Goal: Information Seeking & Learning: Learn about a topic

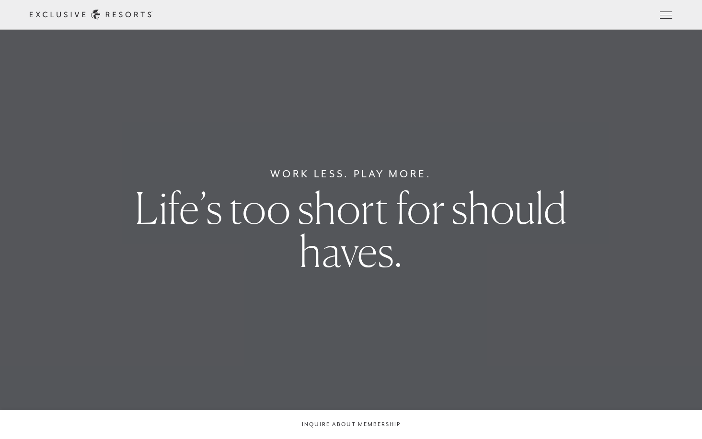
click at [0, 0] on link "Member Login" at bounding box center [0, 0] width 0 height 0
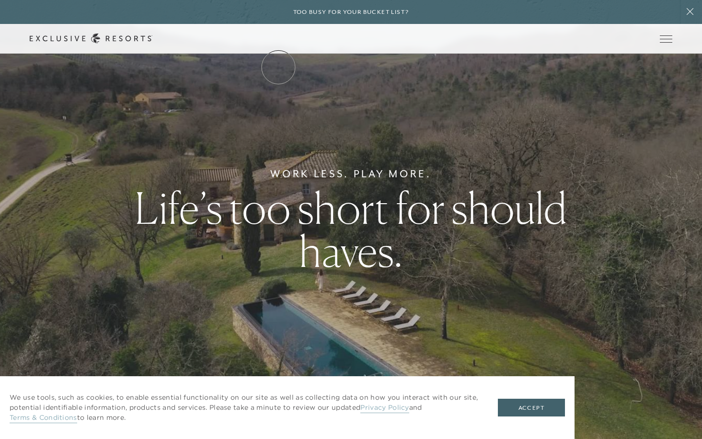
click at [0, 0] on link "The Collection" at bounding box center [0, 0] width 0 height 0
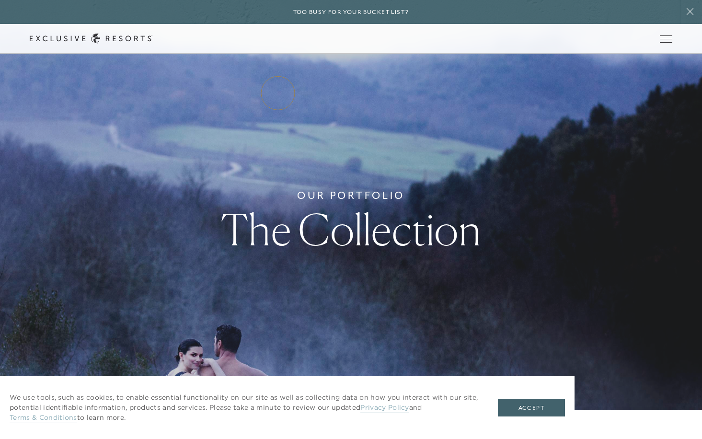
click at [0, 0] on link "Residence Collection" at bounding box center [0, 0] width 0 height 0
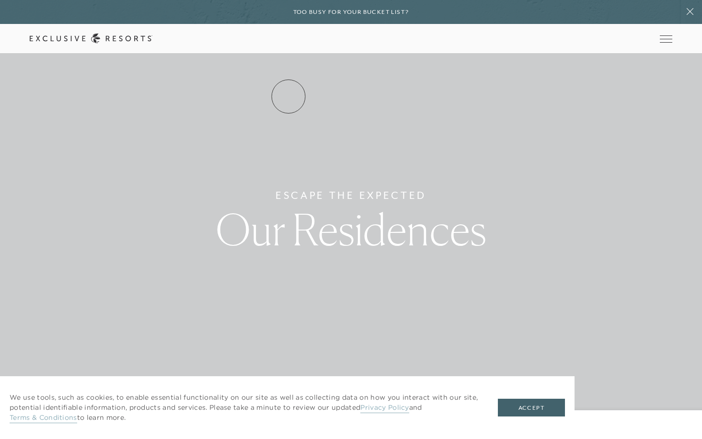
click at [0, 0] on link "Residence Collection" at bounding box center [0, 0] width 0 height 0
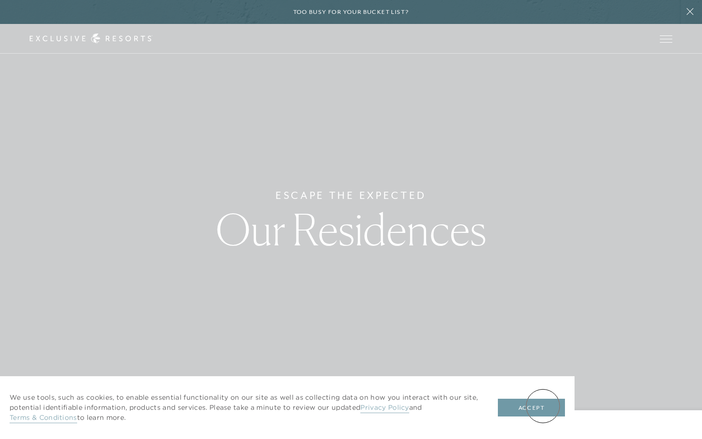
click at [543, 406] on button "Accept" at bounding box center [531, 407] width 67 height 18
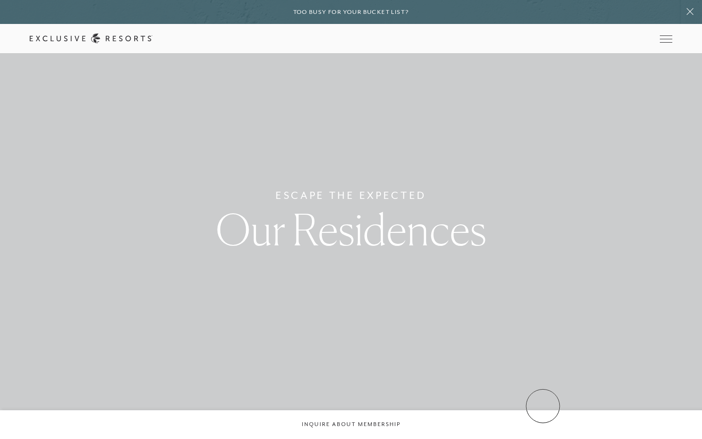
scroll to position [15, 0]
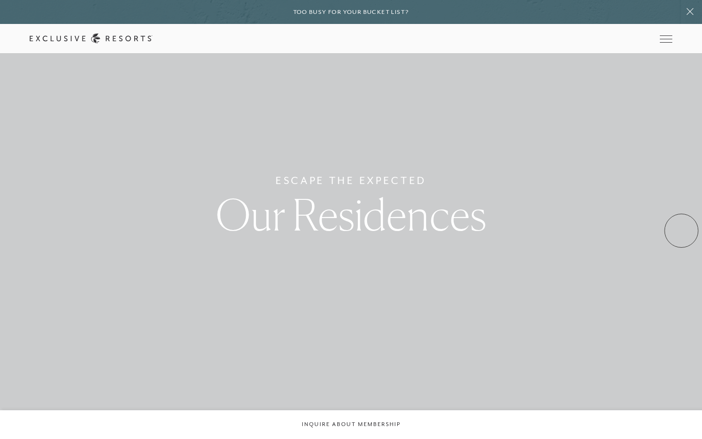
click at [681, 230] on body "Skip to main content Too busy for your bucket list? Not a bucket list. A bluepr…" at bounding box center [351, 204] width 702 height 439
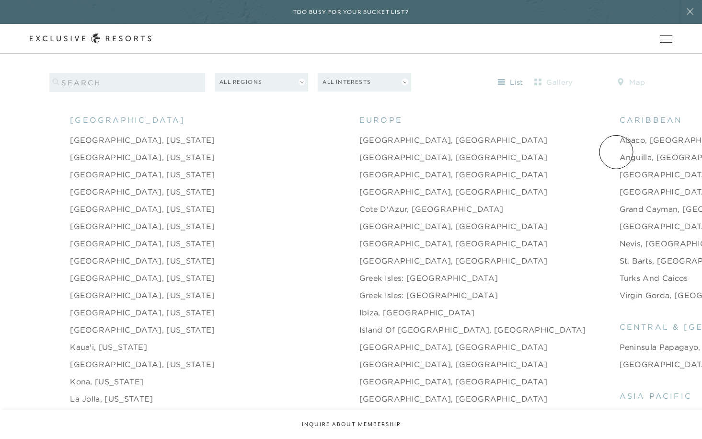
scroll to position [1025, 0]
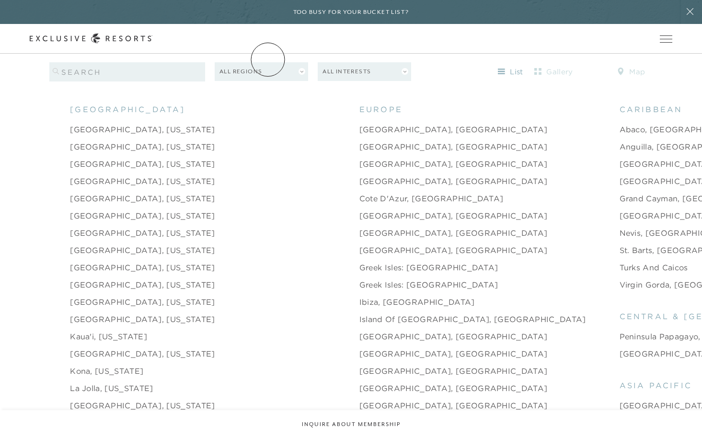
click at [268, 54] on header "Skip to main content Too busy for your bucket list? Not a bucket list. A bluepr…" at bounding box center [351, 27] width 702 height 54
click at [300, 54] on header "Skip to main content Too busy for your bucket list? Not a bucket list. A bluepr…" at bounding box center [351, 27] width 702 height 54
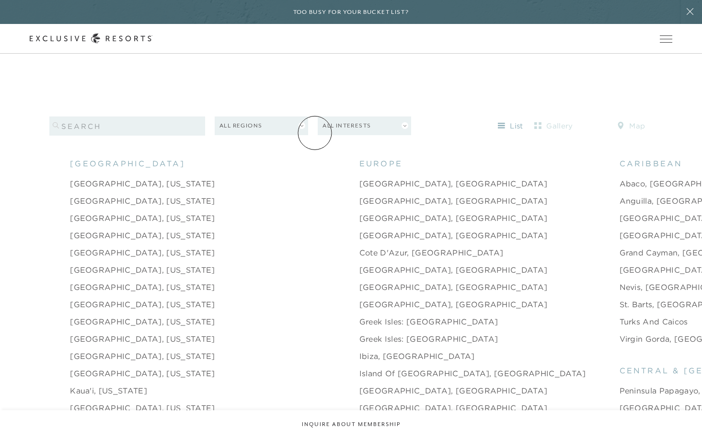
scroll to position [0, 0]
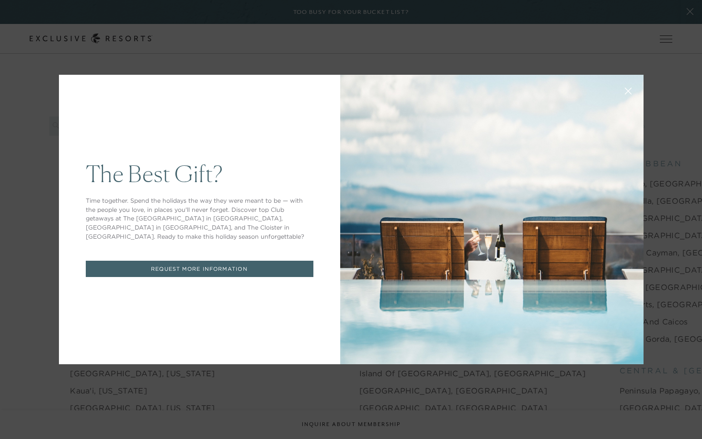
click at [303, 112] on div "The Best Gift? Time together. Spend the holidays the way they were meant to be …" at bounding box center [199, 219] width 281 height 289
click at [626, 88] on icon at bounding box center [627, 91] width 7 height 7
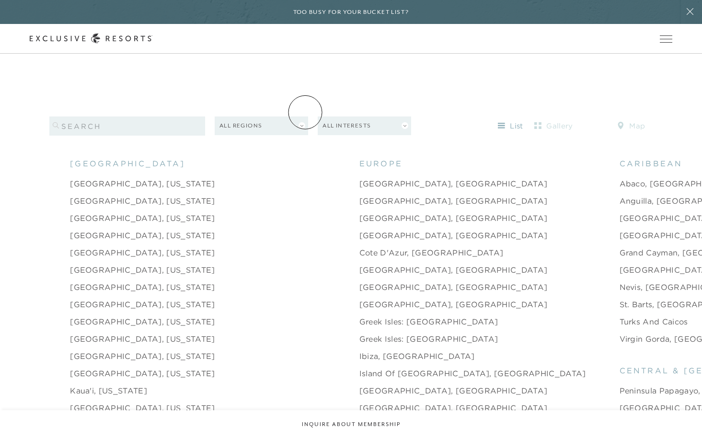
click at [305, 116] on button "All Regions" at bounding box center [261, 125] width 93 height 19
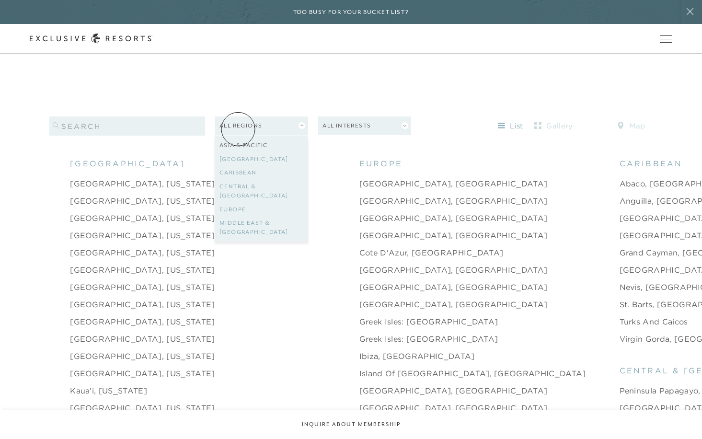
click at [238, 138] on link "Asia & Pacific" at bounding box center [261, 145] width 84 height 14
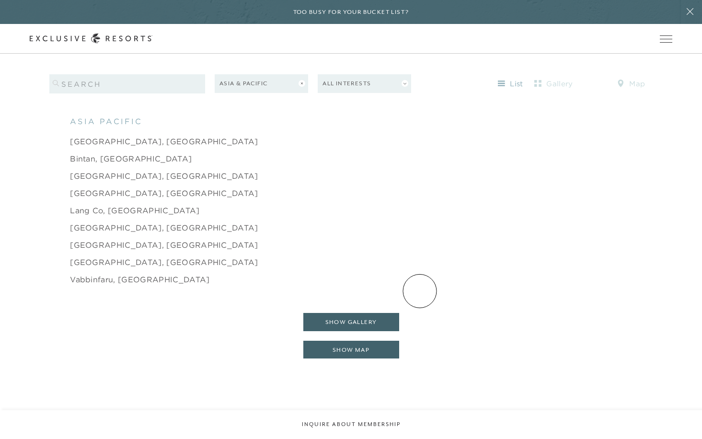
scroll to position [1014, 0]
click at [119, 152] on link "Bintan, [GEOGRAPHIC_DATA]" at bounding box center [131, 157] width 122 height 11
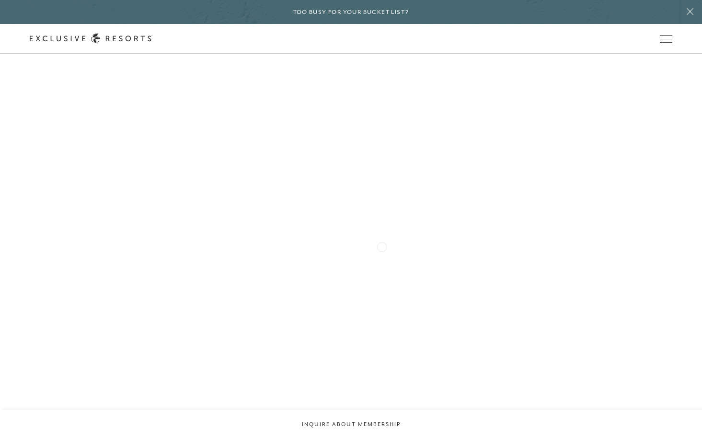
scroll to position [2520, 0]
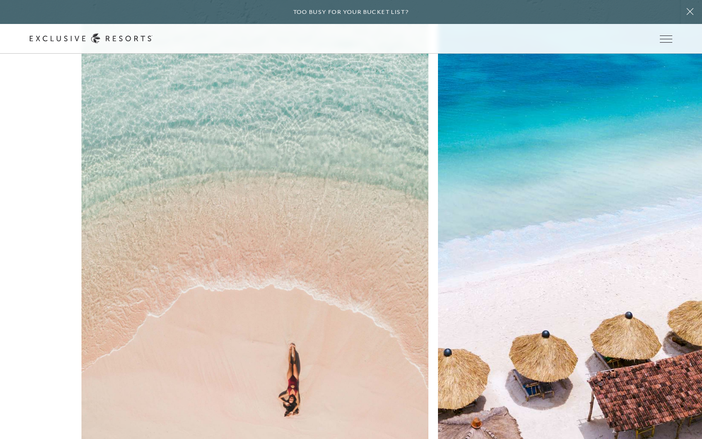
click at [167, 215] on img at bounding box center [255, 230] width 382 height 509
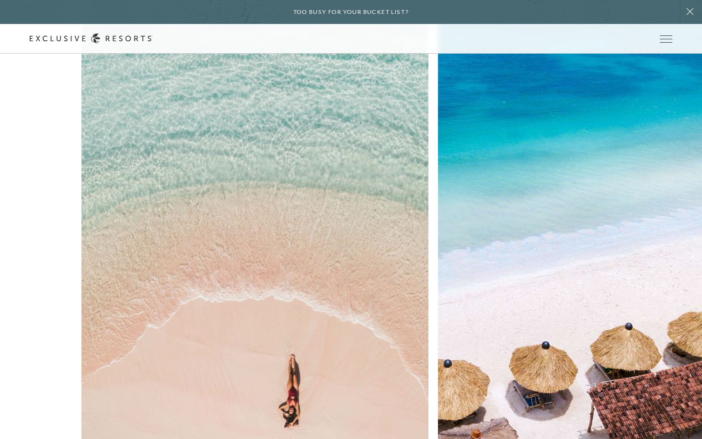
scroll to position [2399, 0]
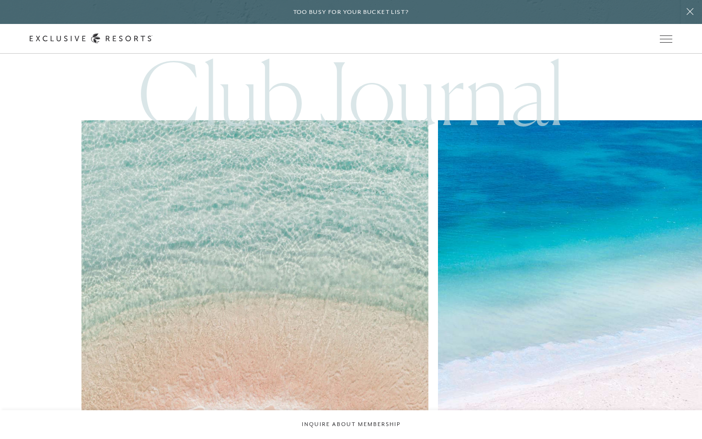
click at [421, 213] on img at bounding box center [612, 351] width 382 height 509
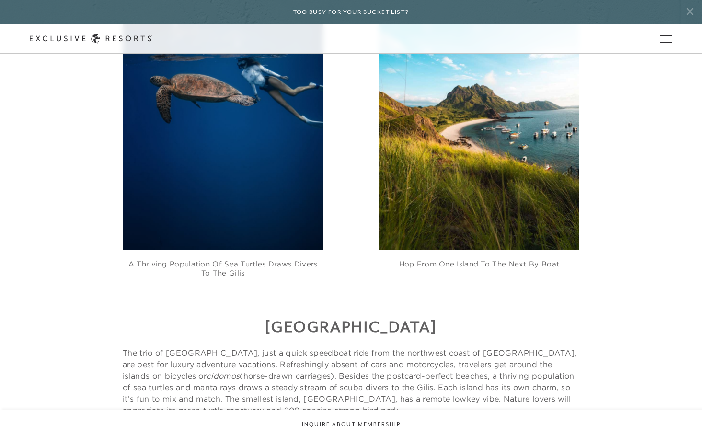
scroll to position [1745, 0]
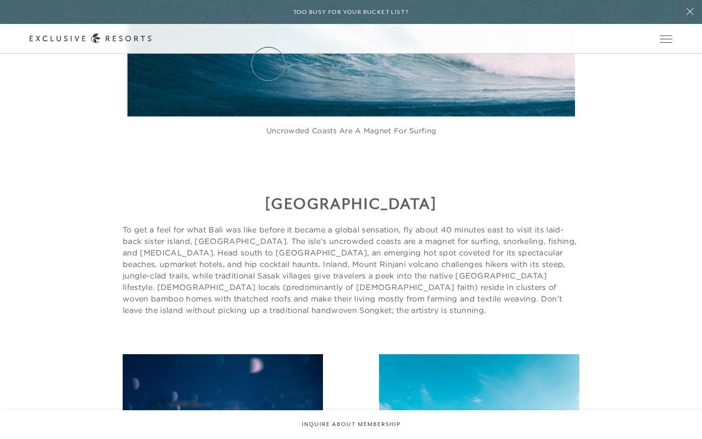
click at [0, 0] on link "The Collection" at bounding box center [0, 0] width 0 height 0
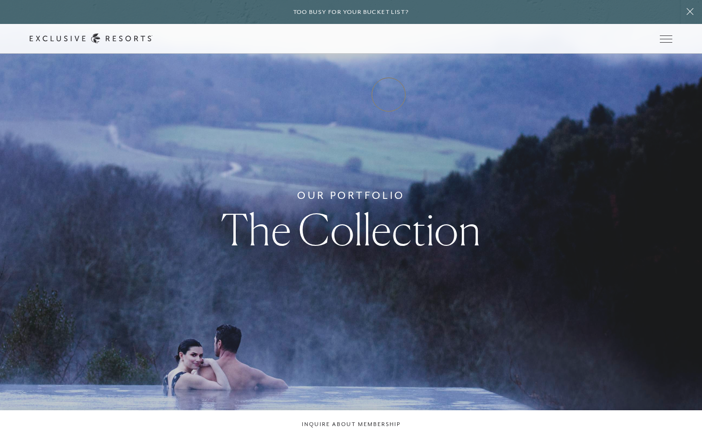
click at [0, 0] on link "Experience Collection" at bounding box center [0, 0] width 0 height 0
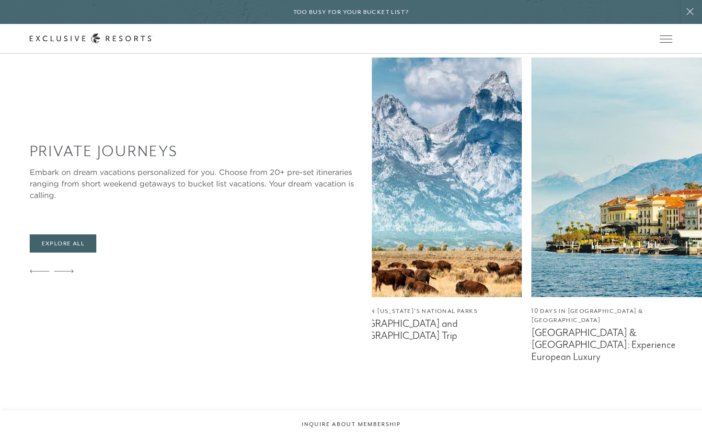
scroll to position [927, 0]
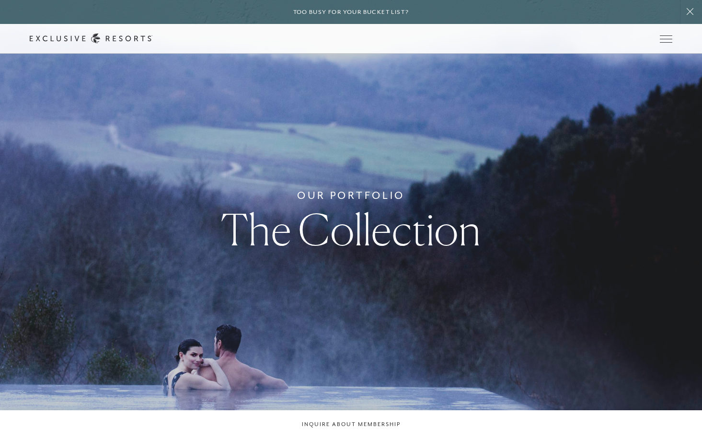
scroll to position [1745, 0]
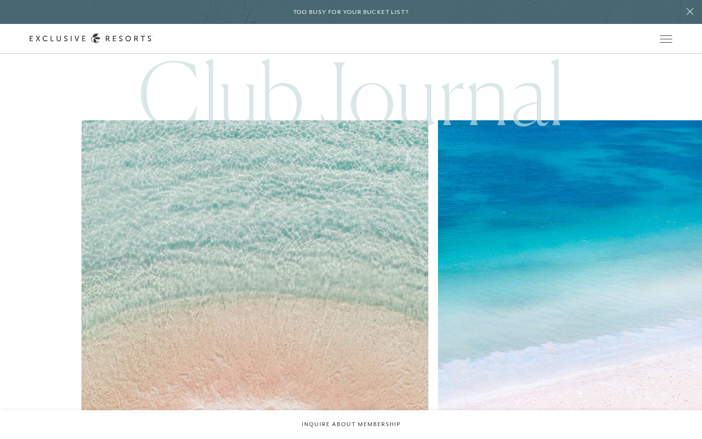
scroll to position [2399, 0]
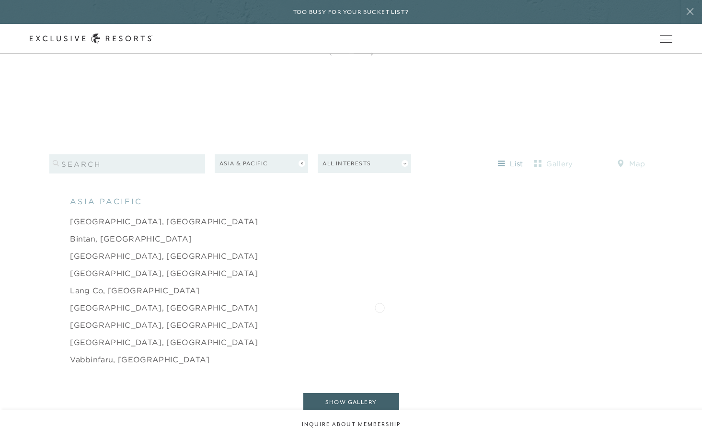
scroll to position [937, 0]
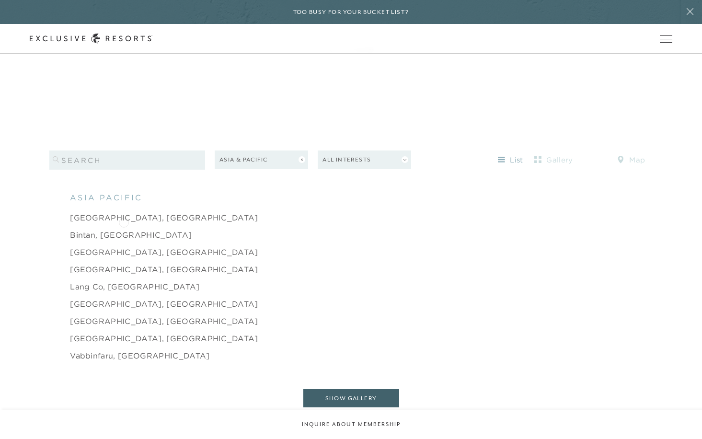
click at [124, 229] on link "Bintan, [GEOGRAPHIC_DATA]" at bounding box center [131, 234] width 122 height 11
